Goal: Task Accomplishment & Management: Manage account settings

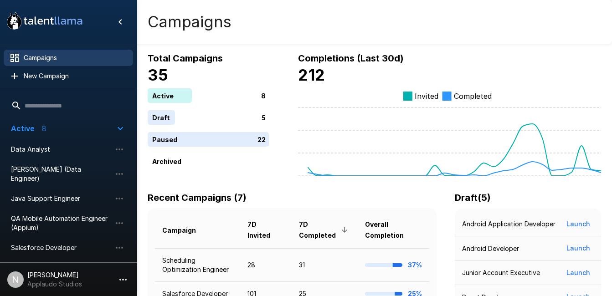
click at [73, 58] on span "Campaigns" at bounding box center [75, 57] width 102 height 9
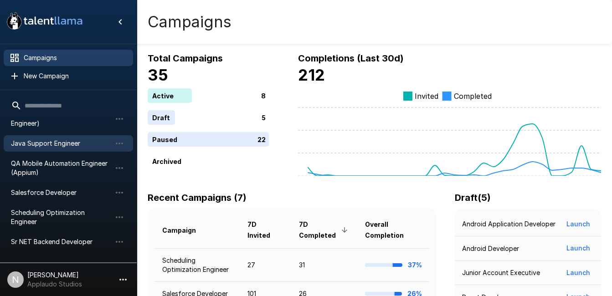
scroll to position [66, 0]
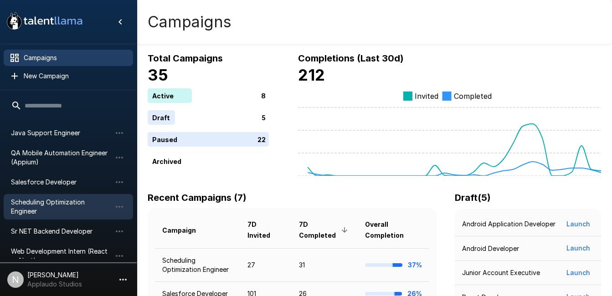
click at [33, 198] on span "Scheduling Optimization Engineer" at bounding box center [61, 207] width 100 height 18
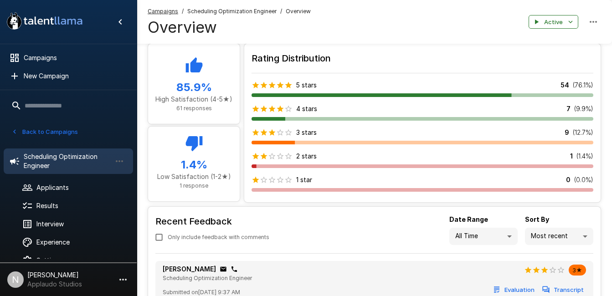
scroll to position [417, 0]
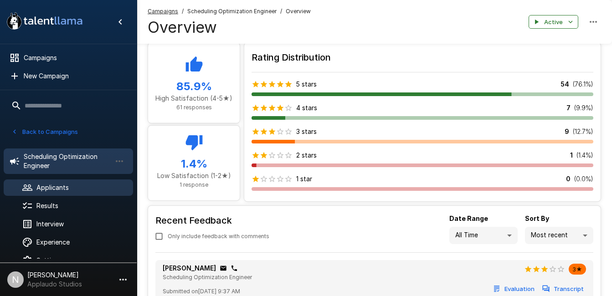
click at [58, 188] on span "Applicants" at bounding box center [80, 187] width 89 height 9
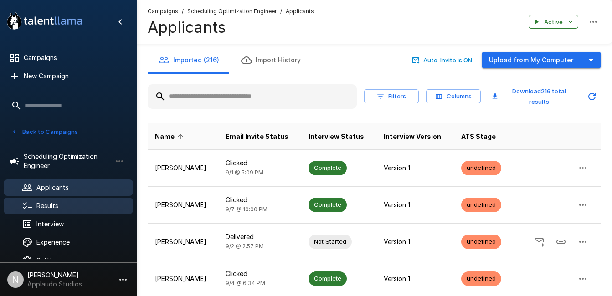
click at [51, 205] on span "Results" at bounding box center [80, 205] width 89 height 9
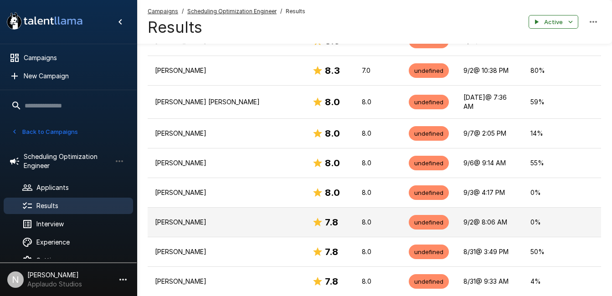
scroll to position [234, 0]
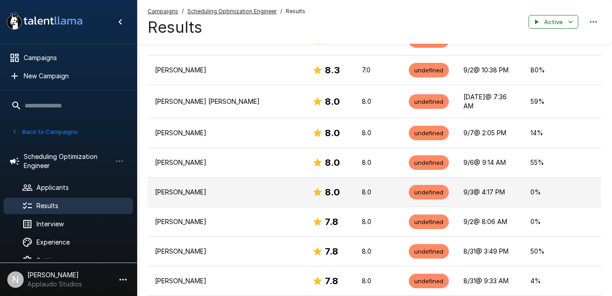
click at [186, 188] on p "[PERSON_NAME]" at bounding box center [226, 192] width 143 height 9
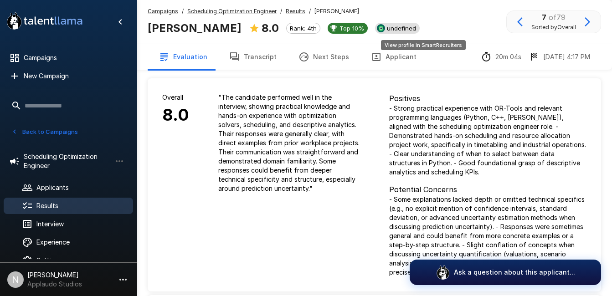
click at [417, 31] on span "undefined" at bounding box center [401, 28] width 36 height 7
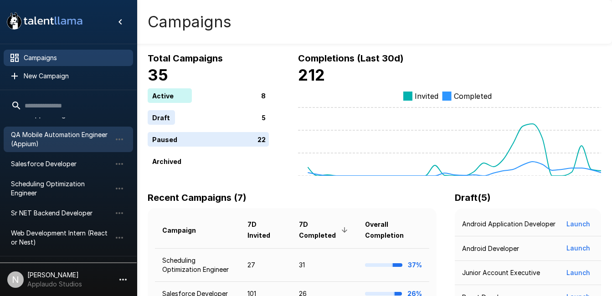
scroll to position [85, 0]
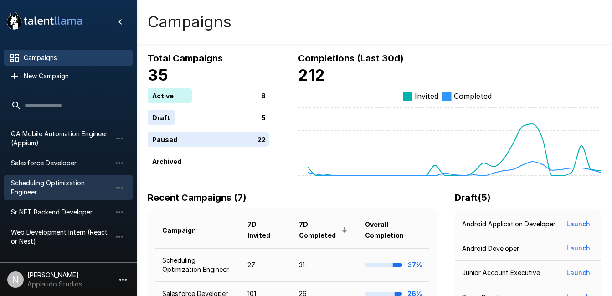
click at [46, 189] on div "Scheduling Optimization Engineer" at bounding box center [68, 188] width 129 height 26
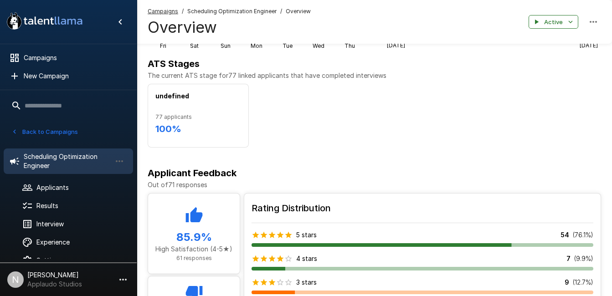
scroll to position [358, 0]
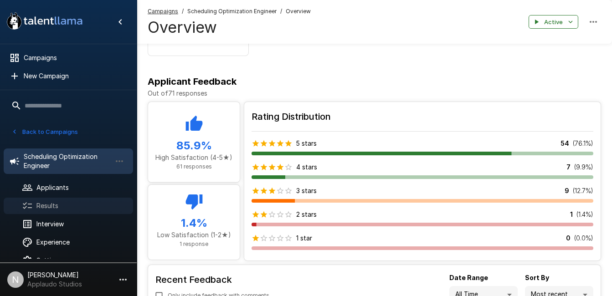
click at [66, 201] on span "Results" at bounding box center [80, 205] width 89 height 9
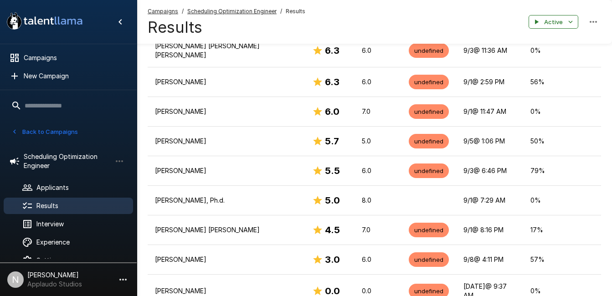
scroll to position [825, 0]
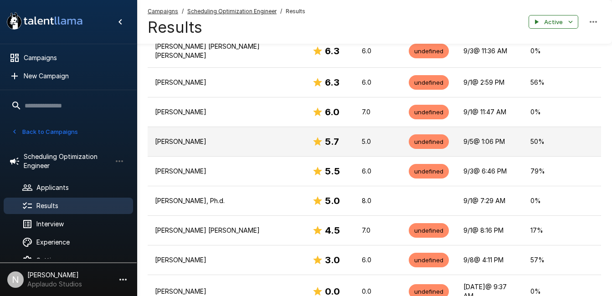
click at [247, 137] on p "[PERSON_NAME]" at bounding box center [226, 141] width 143 height 9
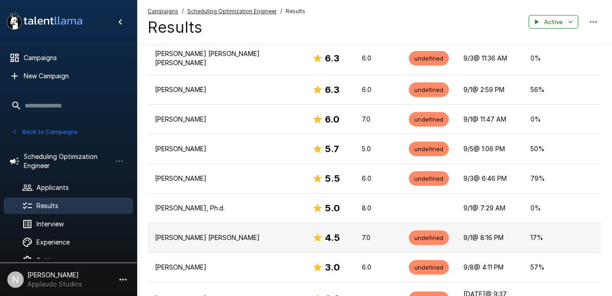
scroll to position [817, 0]
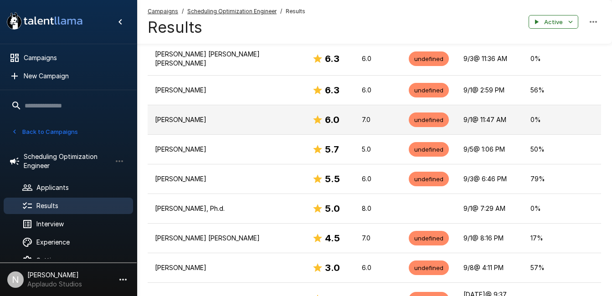
click at [186, 115] on p "[PERSON_NAME]" at bounding box center [226, 119] width 143 height 9
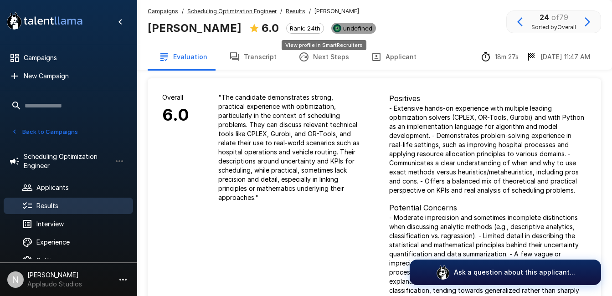
click at [340, 30] on span "undefined" at bounding box center [358, 28] width 36 height 7
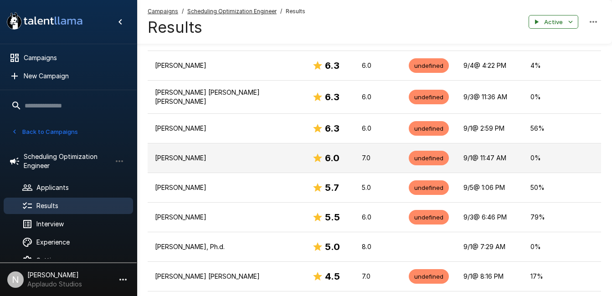
scroll to position [770, 0]
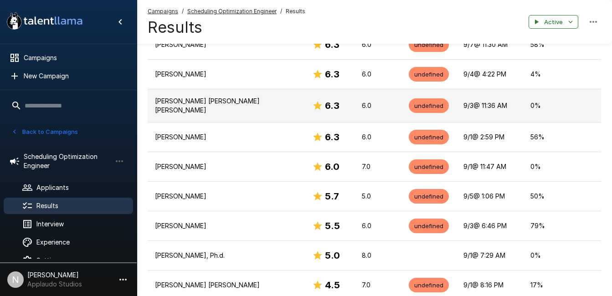
click at [160, 97] on p "[PERSON_NAME] [PERSON_NAME] [PERSON_NAME]" at bounding box center [226, 106] width 143 height 18
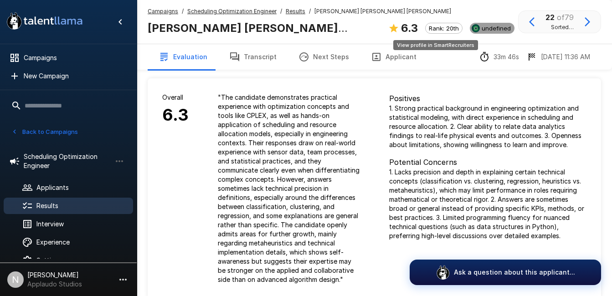
click at [478, 26] on span "undefined" at bounding box center [496, 28] width 36 height 7
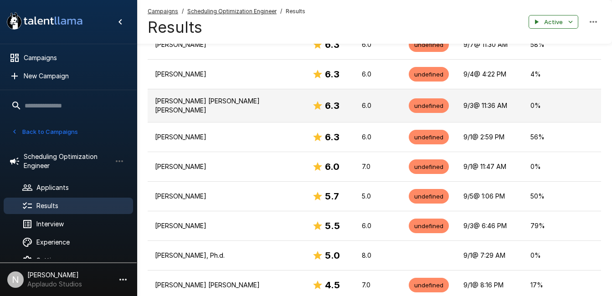
scroll to position [752, 0]
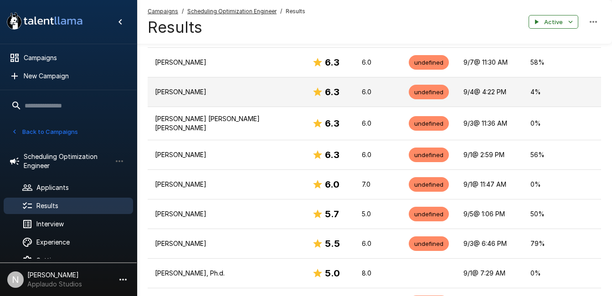
click at [245, 88] on p "[PERSON_NAME]" at bounding box center [226, 92] width 143 height 9
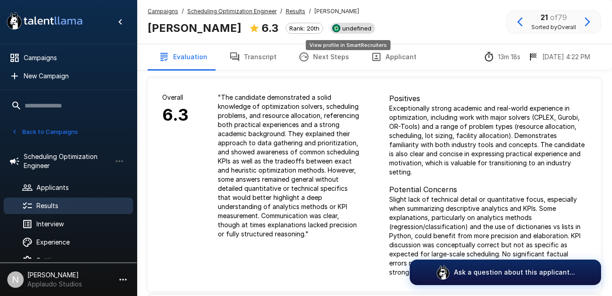
click at [355, 29] on span "undefined" at bounding box center [357, 28] width 36 height 7
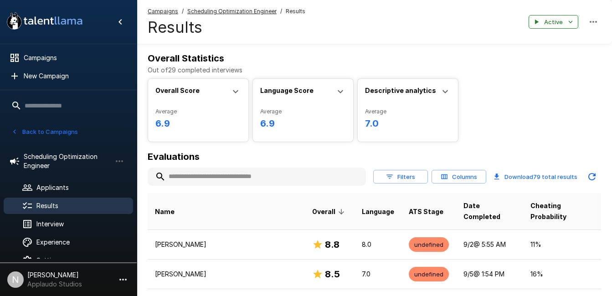
scroll to position [752, 0]
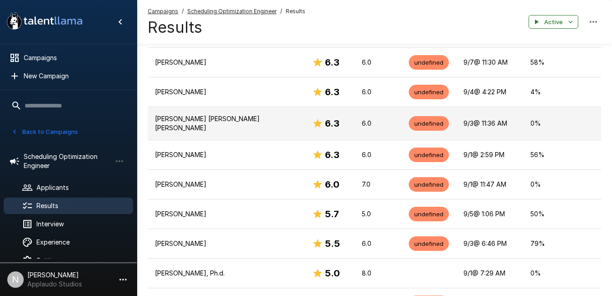
click at [175, 114] on p "[PERSON_NAME] [PERSON_NAME] [PERSON_NAME]" at bounding box center [226, 123] width 143 height 18
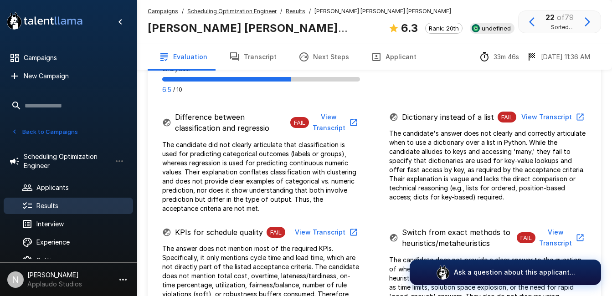
scroll to position [642, 0]
click at [343, 120] on button "View Transcript" at bounding box center [334, 122] width 51 height 28
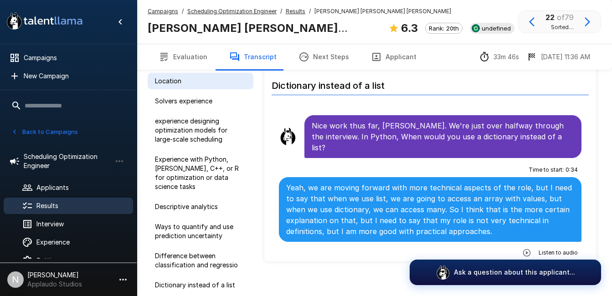
scroll to position [63, 0]
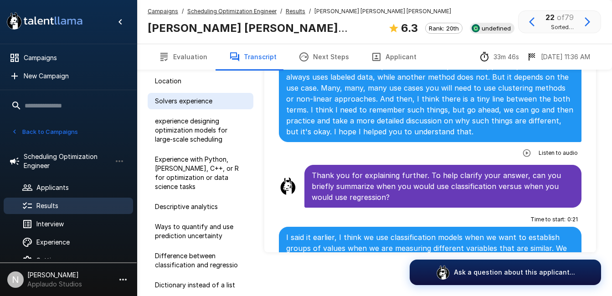
scroll to position [2989, 0]
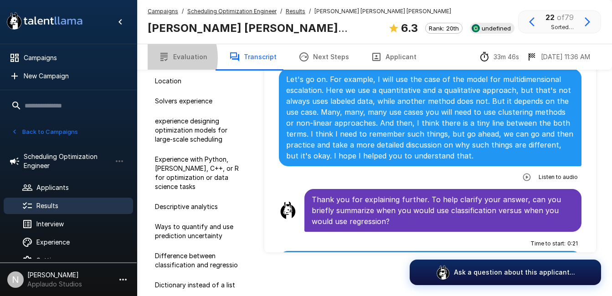
drag, startPoint x: 184, startPoint y: 53, endPoint x: 157, endPoint y: 58, distance: 27.3
click at [157, 58] on button "Evaluation" at bounding box center [183, 57] width 71 height 26
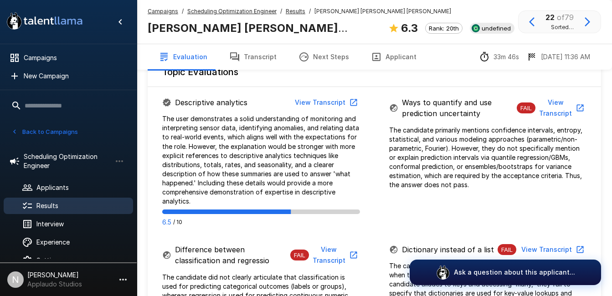
scroll to position [510, 0]
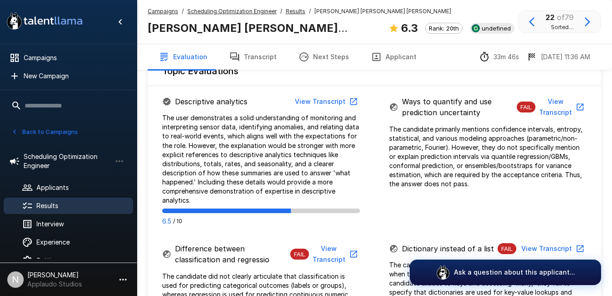
drag, startPoint x: 564, startPoint y: 114, endPoint x: 594, endPoint y: 119, distance: 30.5
click at [594, 119] on div "Ways to quantify and use prediction uncertainty FAIL View Transcript The candid…" at bounding box center [488, 140] width 227 height 95
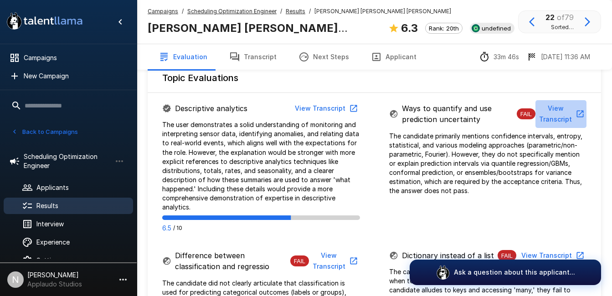
click at [564, 118] on button "View Transcript" at bounding box center [561, 114] width 51 height 28
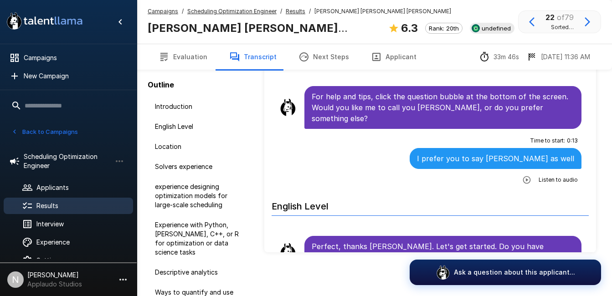
scroll to position [54, 0]
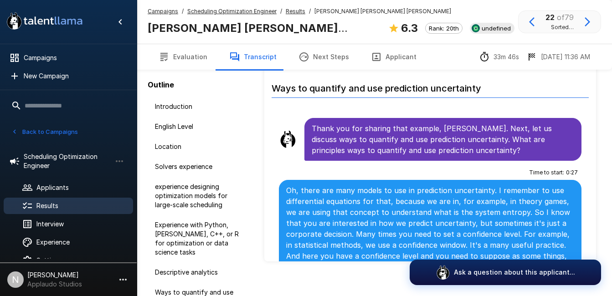
scroll to position [2075, 0]
